Goal: Information Seeking & Learning: Learn about a topic

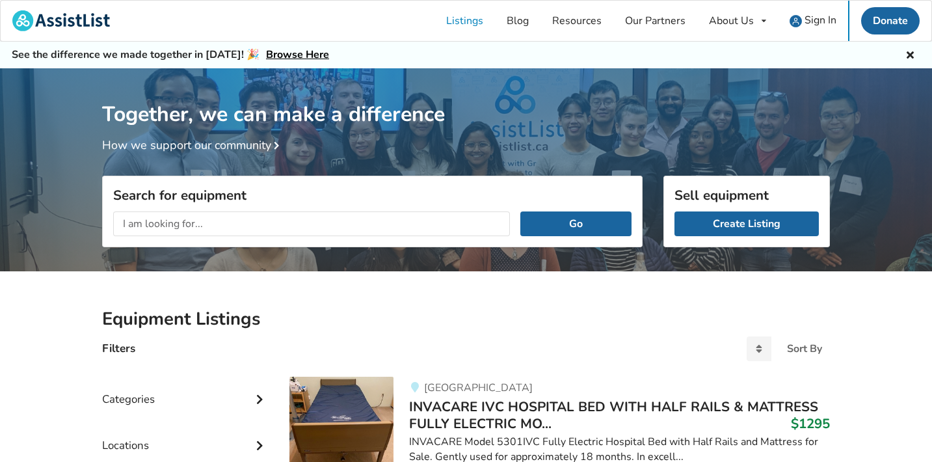
click at [207, 220] on input "text" at bounding box center [311, 223] width 397 height 25
type input "smartdrive"
click at [553, 221] on button "Go" at bounding box center [575, 223] width 111 height 25
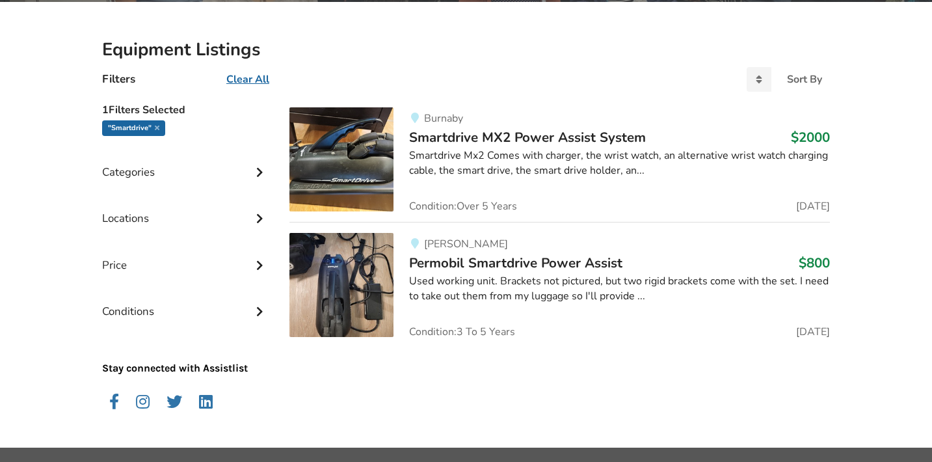
scroll to position [269, 0]
click at [504, 259] on span "Permobil Smartdrive Power Assist" at bounding box center [515, 263] width 213 height 18
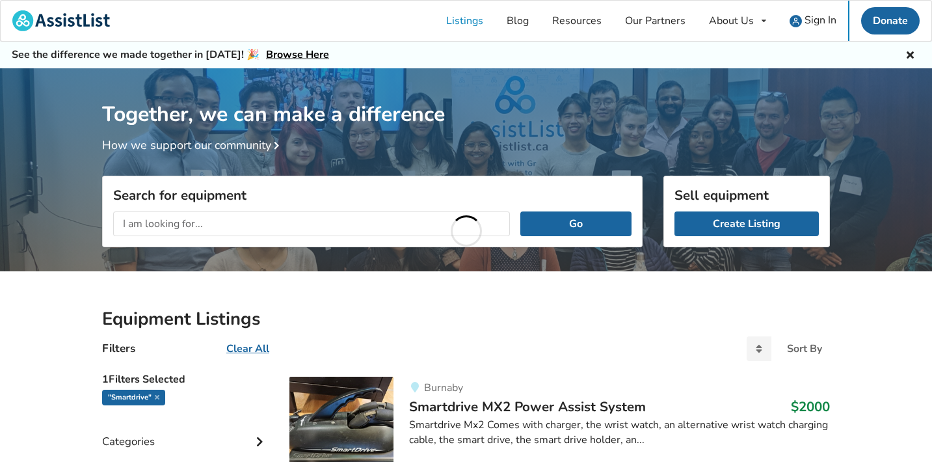
scroll to position [269, 0]
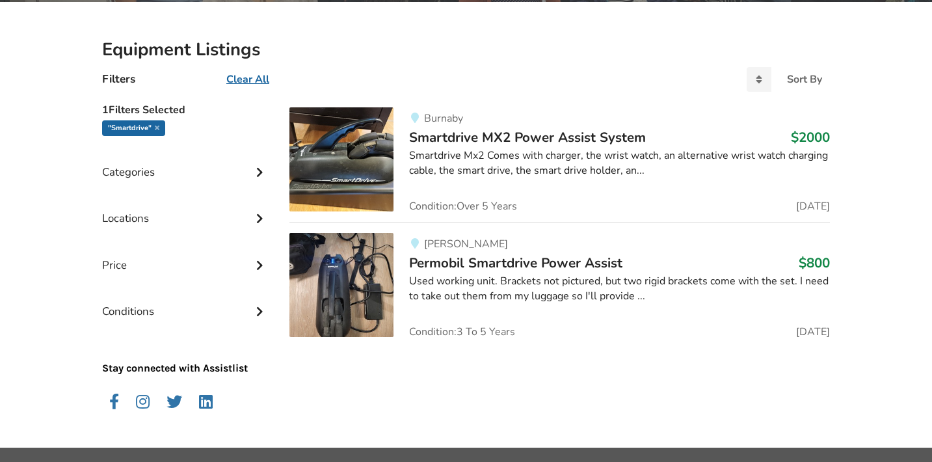
click at [352, 153] on img at bounding box center [341, 159] width 104 height 104
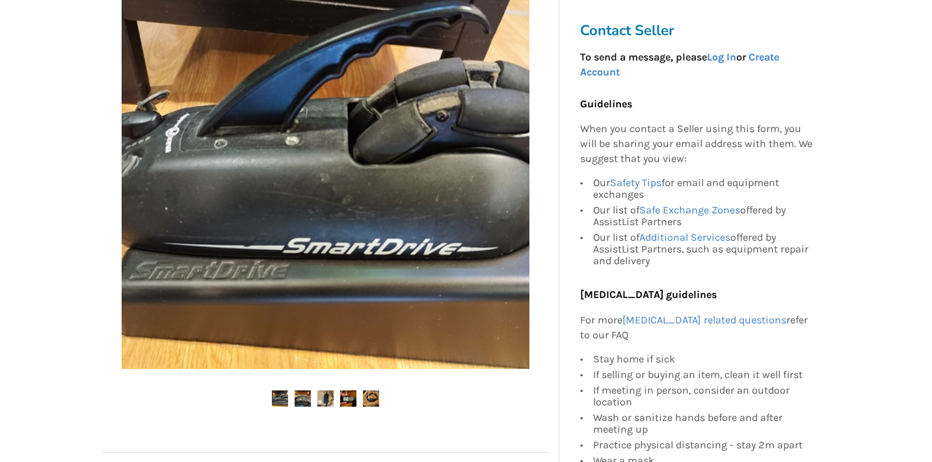
scroll to position [298, 0]
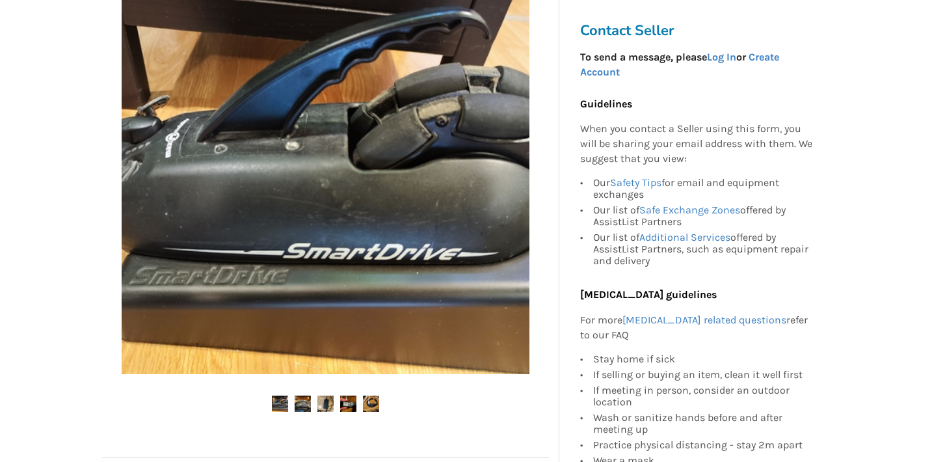
click at [305, 406] on img at bounding box center [302, 403] width 16 height 16
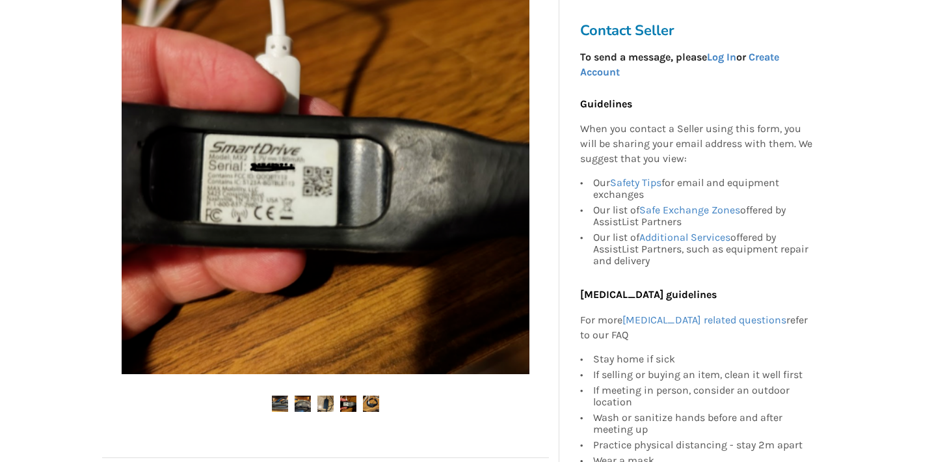
click at [348, 405] on img at bounding box center [348, 403] width 16 height 16
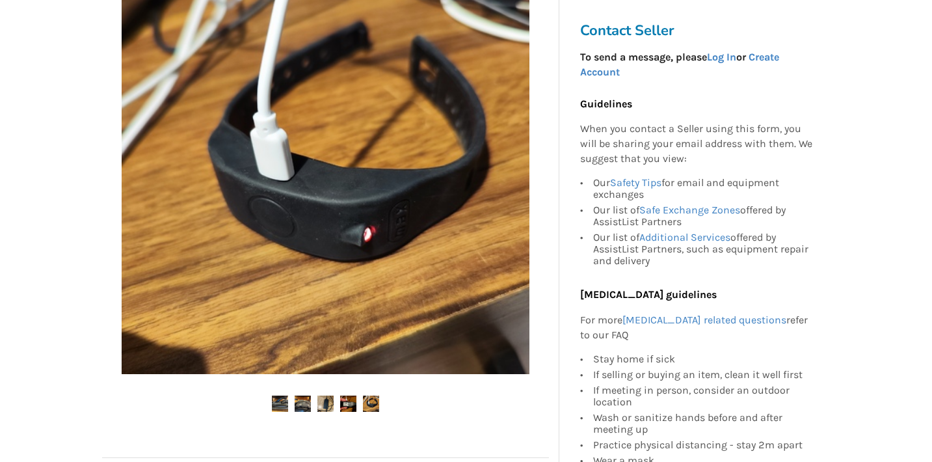
click at [371, 406] on img at bounding box center [371, 403] width 16 height 16
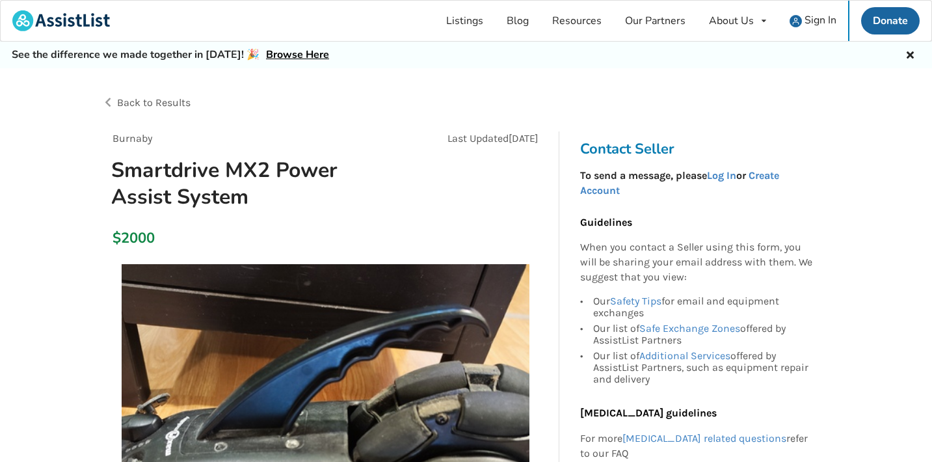
scroll to position [0, 0]
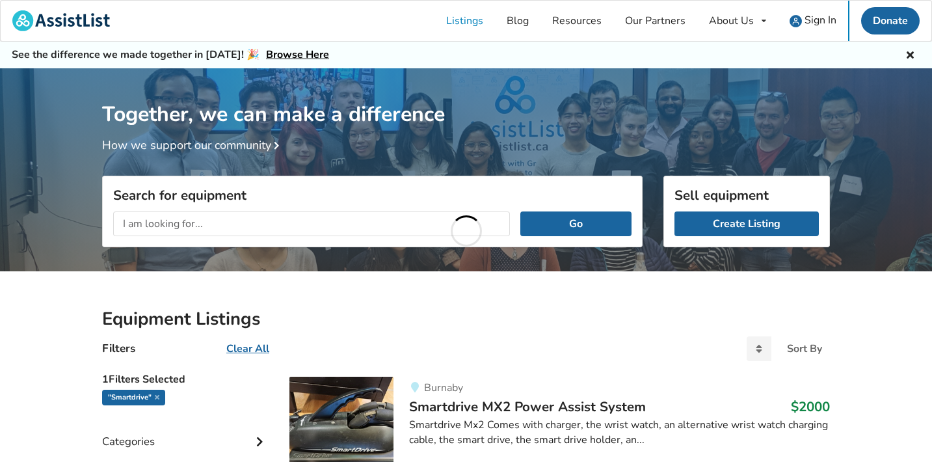
scroll to position [269, 0]
